Goal: Task Accomplishment & Management: Complete application form

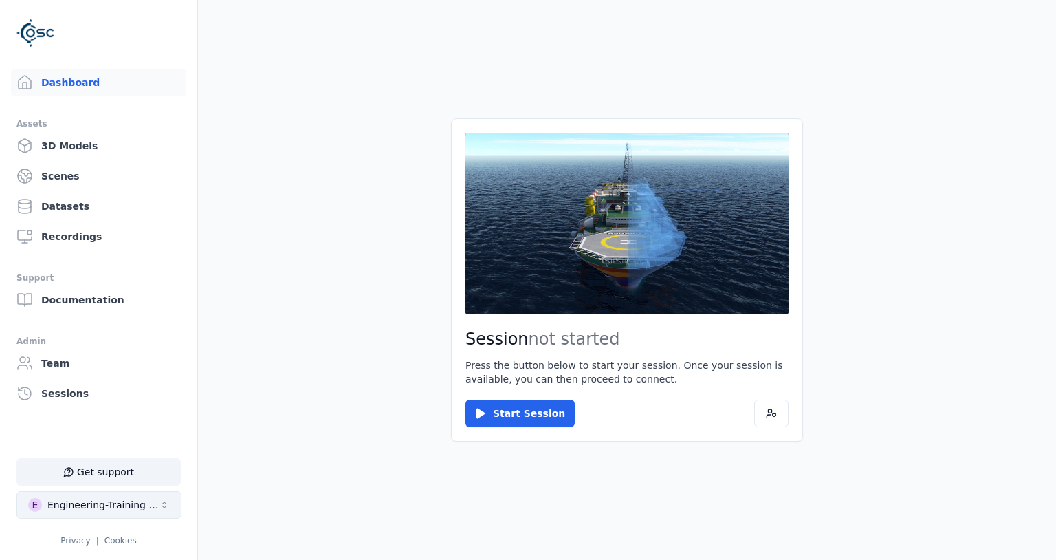
click at [95, 516] on button "E Engineering-Training (SSO Staging)" at bounding box center [98, 504] width 165 height 27
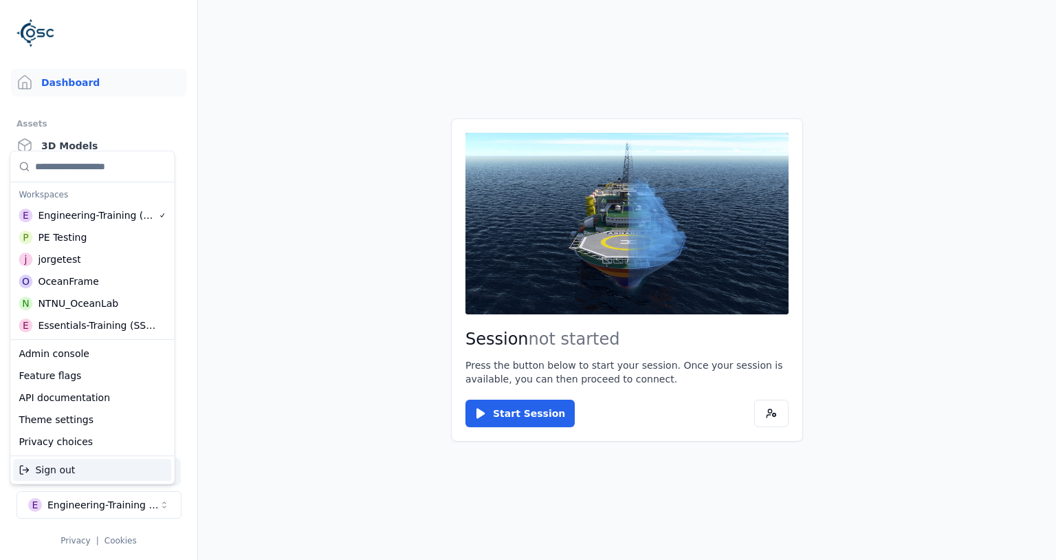
click at [333, 476] on html "Support Dashboard Assets 3D Models Scenes Datasets Recordings Support Documenta…" at bounding box center [528, 280] width 1056 height 560
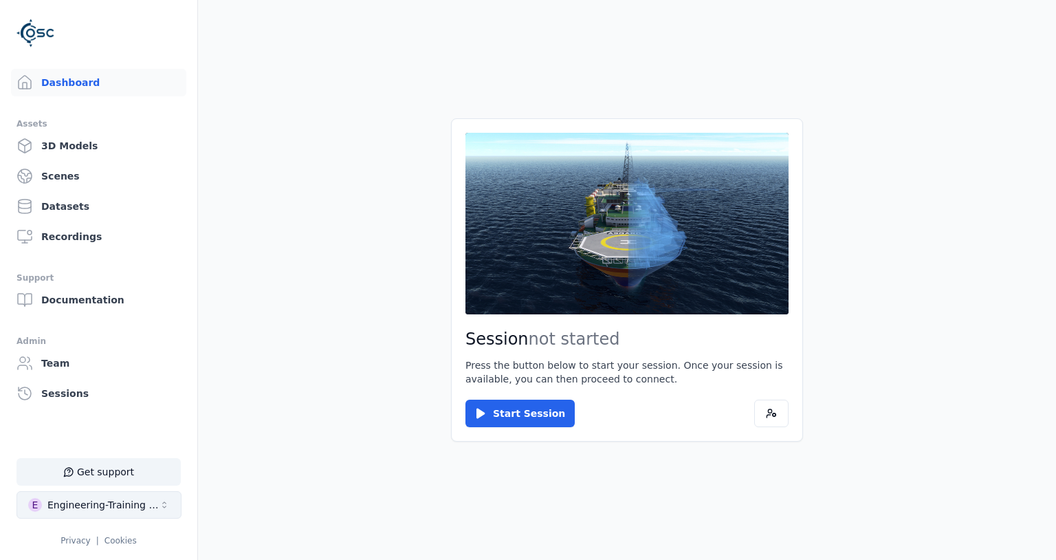
click at [76, 504] on div "Engineering-Training (SSO Staging)" at bounding box center [102, 505] width 111 height 14
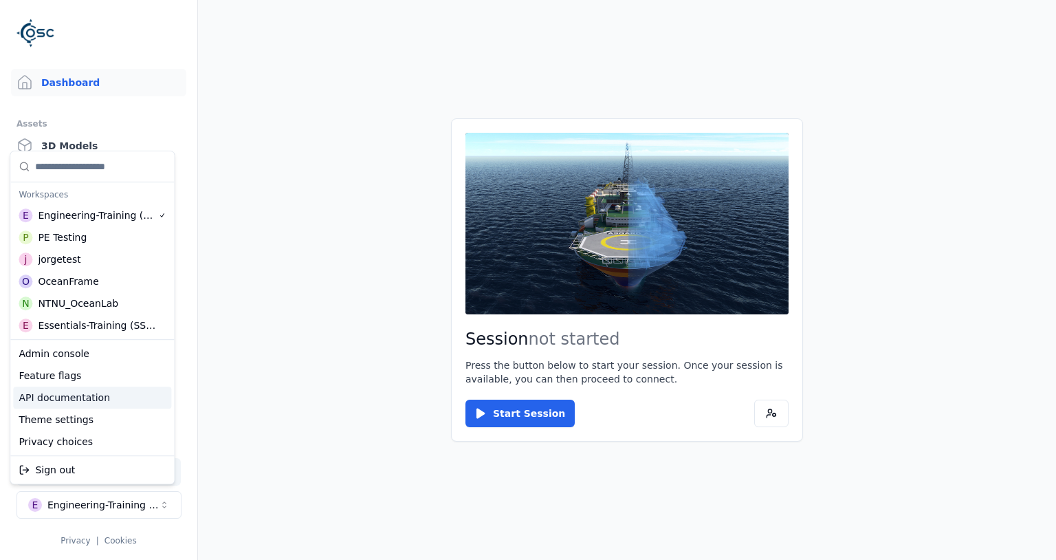
click at [84, 394] on div "API documentation" at bounding box center [92, 397] width 158 height 22
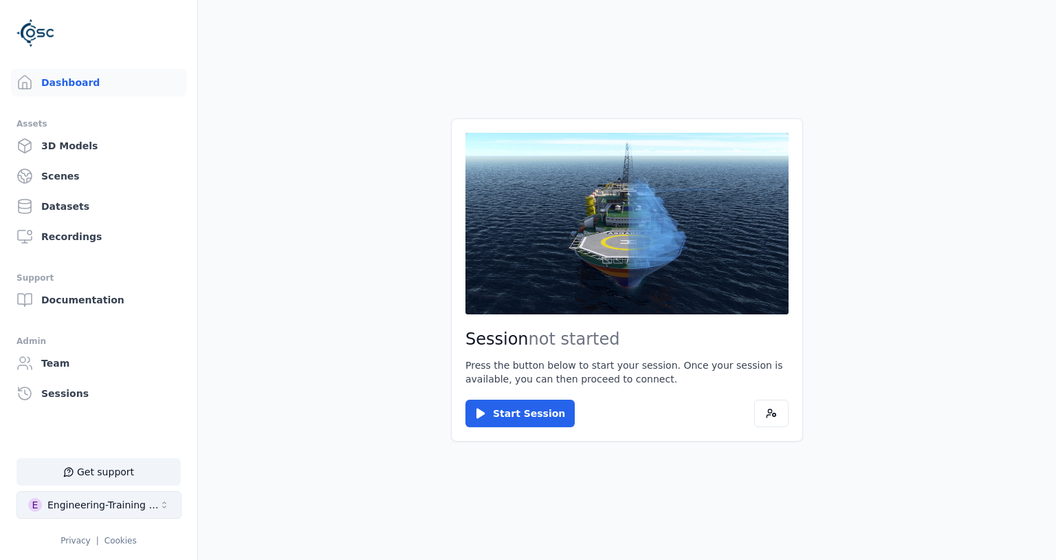
click at [59, 514] on button "E Engineering-Training (SSO Staging)" at bounding box center [98, 504] width 165 height 27
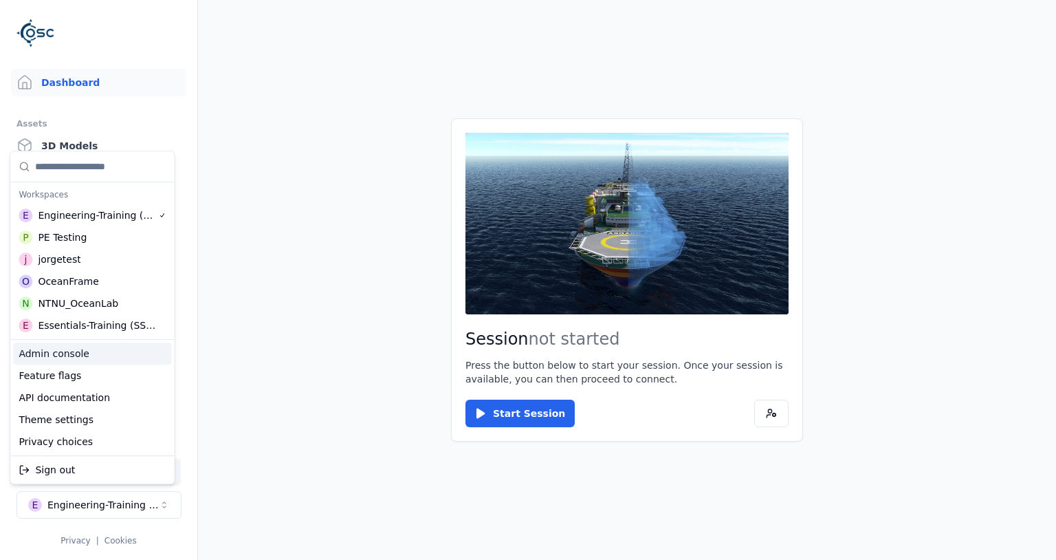
click at [51, 358] on div "Admin console" at bounding box center [92, 353] width 158 height 22
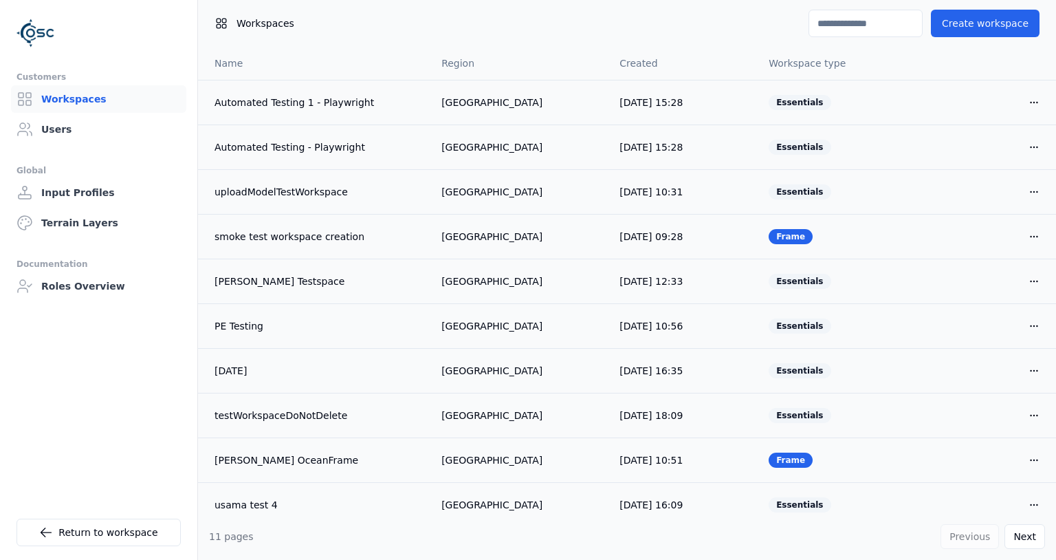
click at [42, 151] on ul "Customers Workspaces Users Global Input Profiles Terrain Layers Documentation R…" at bounding box center [98, 309] width 164 height 480
click at [47, 133] on link "Users" at bounding box center [98, 128] width 175 height 27
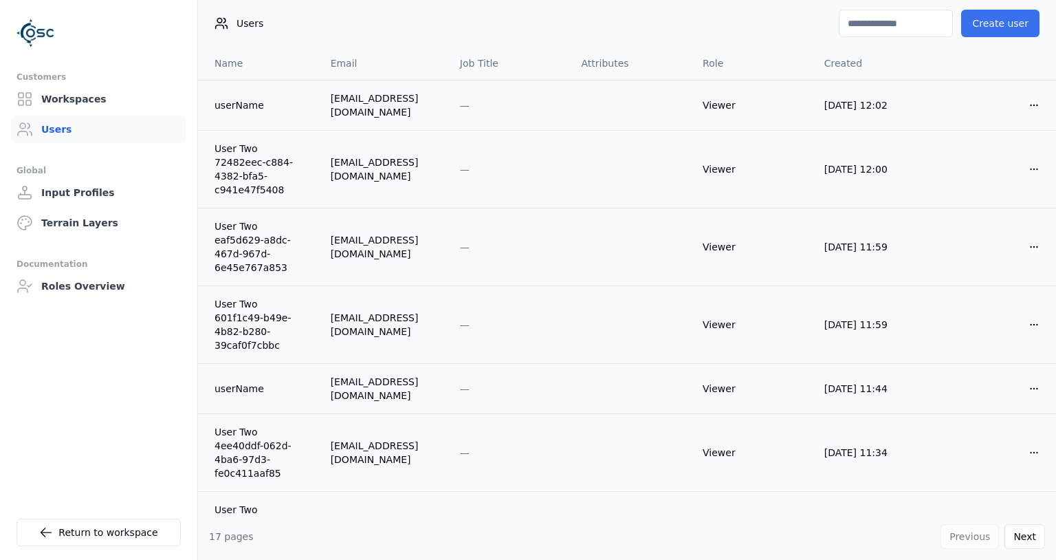
click at [984, 22] on button "Create user" at bounding box center [1000, 23] width 78 height 27
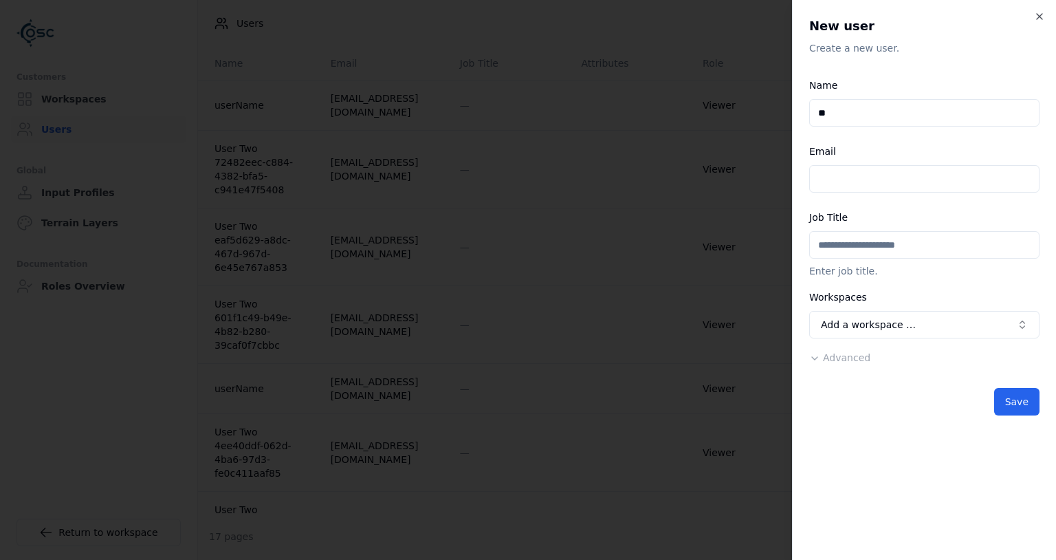
type input "*"
type input "*****"
click at [867, 166] on input "Email" at bounding box center [924, 178] width 230 height 27
type input "**********"
click at [834, 351] on button "Advanced" at bounding box center [839, 358] width 61 height 14
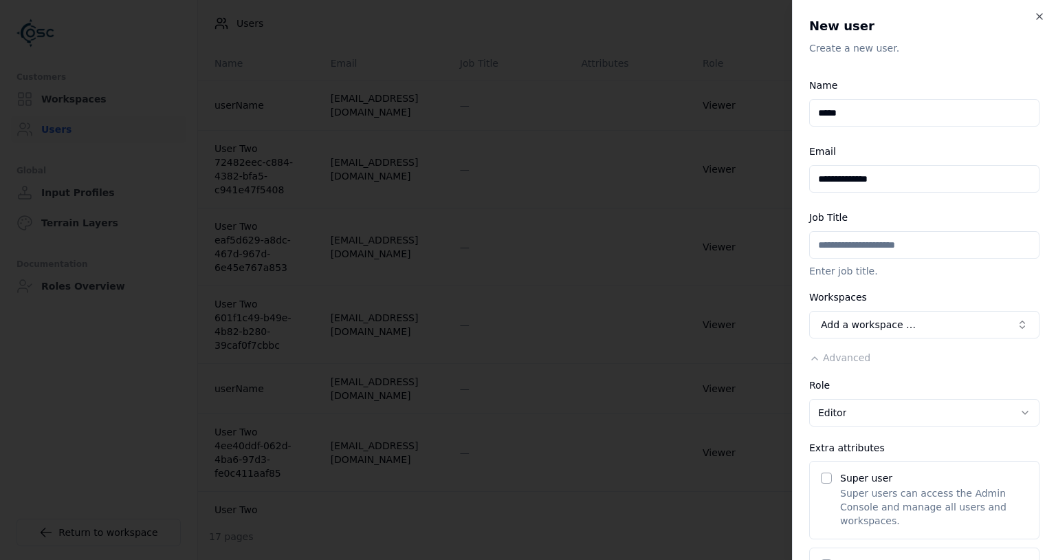
click at [846, 415] on body "Customers Workspaces Users Global Input Profiles Terrain Layers Documentation R…" at bounding box center [528, 280] width 1056 height 560
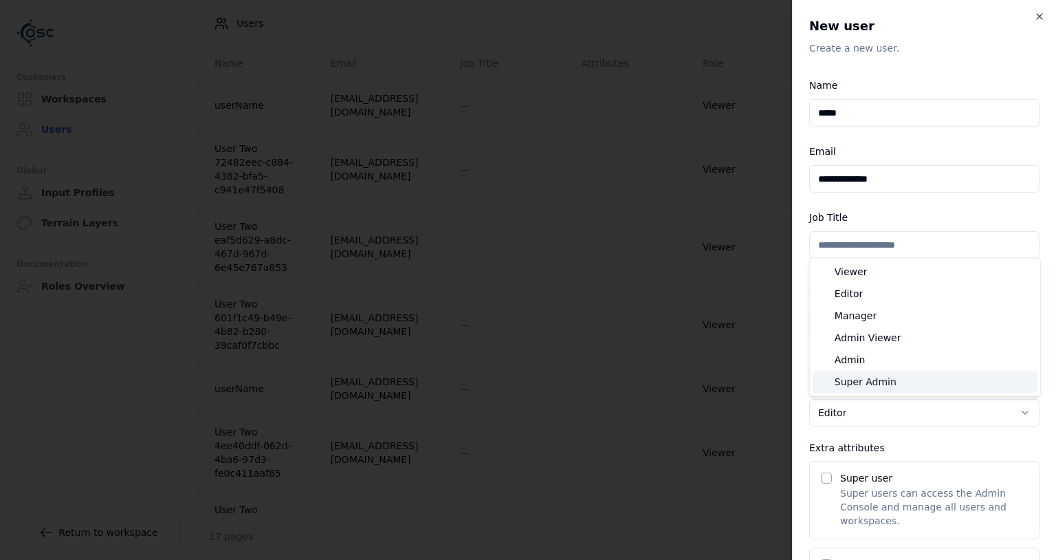
select select "**********"
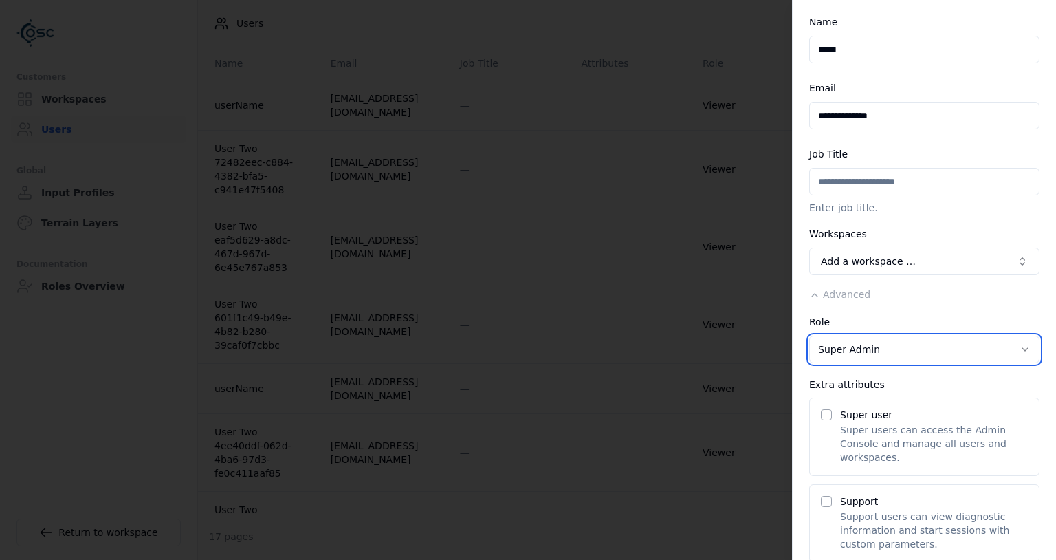
scroll to position [132, 0]
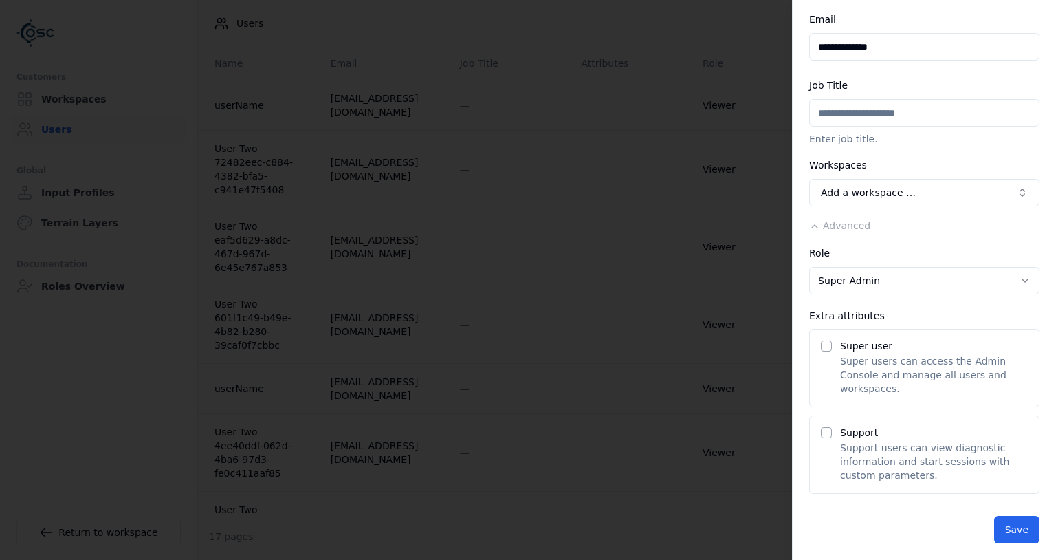
click at [821, 345] on button "Super user" at bounding box center [826, 345] width 11 height 11
click at [829, 430] on button "Support" at bounding box center [826, 432] width 11 height 11
click at [1013, 529] on button "Save" at bounding box center [1016, 529] width 45 height 27
type input "**********"
click at [1018, 533] on button "Save" at bounding box center [1016, 529] width 45 height 27
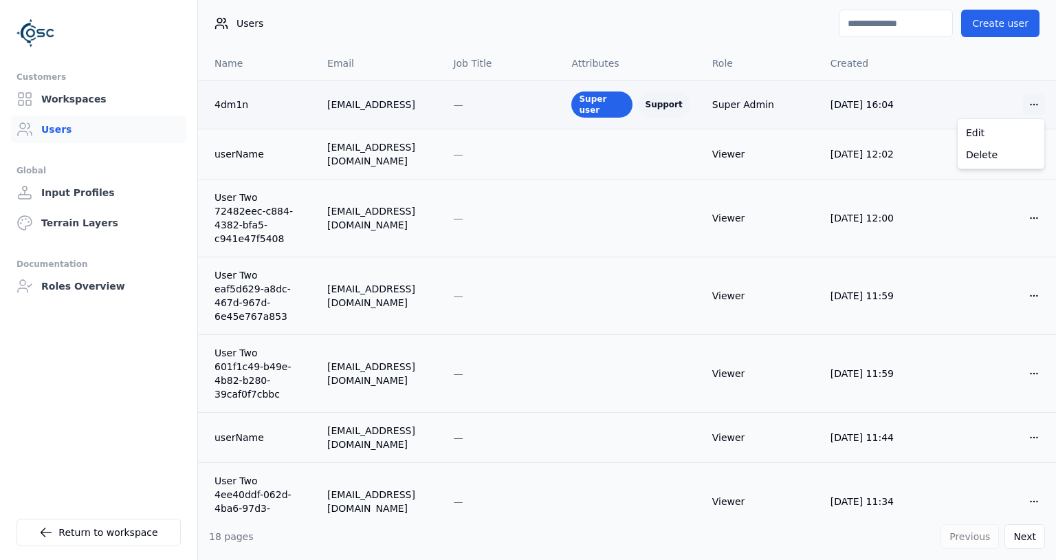
click at [1035, 100] on html "Customers Workspaces Users Global Input Profiles Terrain Layers Documentation R…" at bounding box center [528, 280] width 1056 height 560
click at [997, 136] on div "Edit" at bounding box center [1000, 133] width 81 height 22
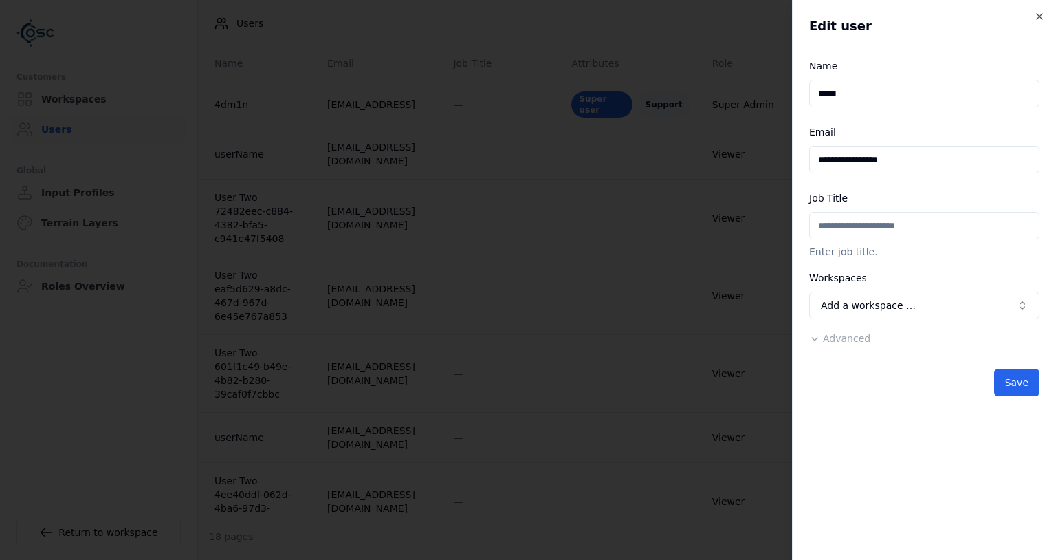
click at [850, 223] on input "Job Title" at bounding box center [924, 225] width 230 height 27
type input "**********"
click at [1031, 384] on button "Save" at bounding box center [1016, 381] width 45 height 27
